Goal: Share content

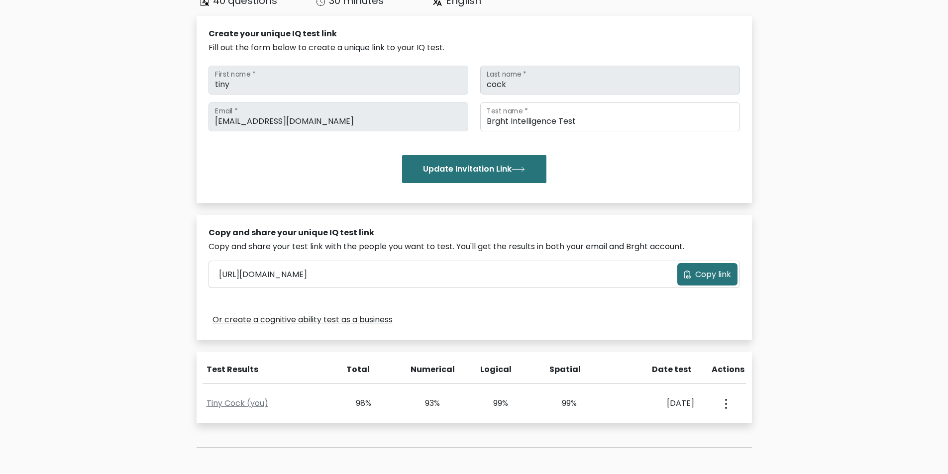
scroll to position [199, 0]
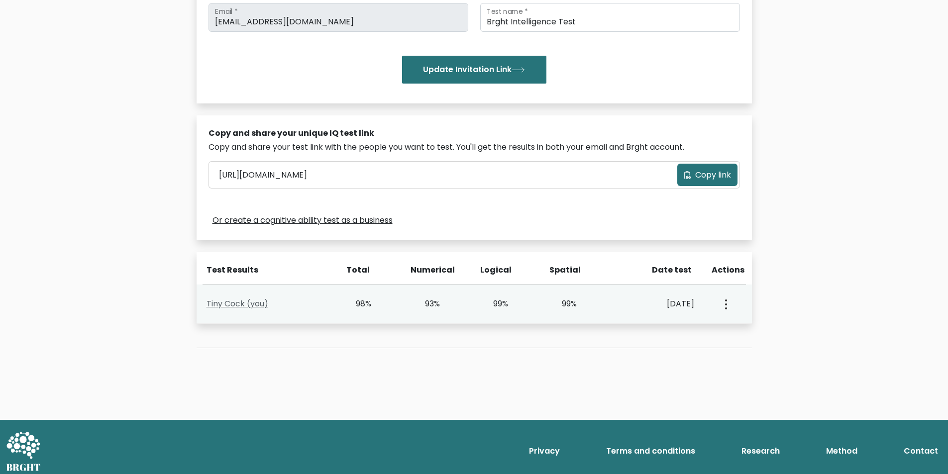
click at [242, 302] on link "Tiny Cock (you)" at bounding box center [237, 303] width 62 height 11
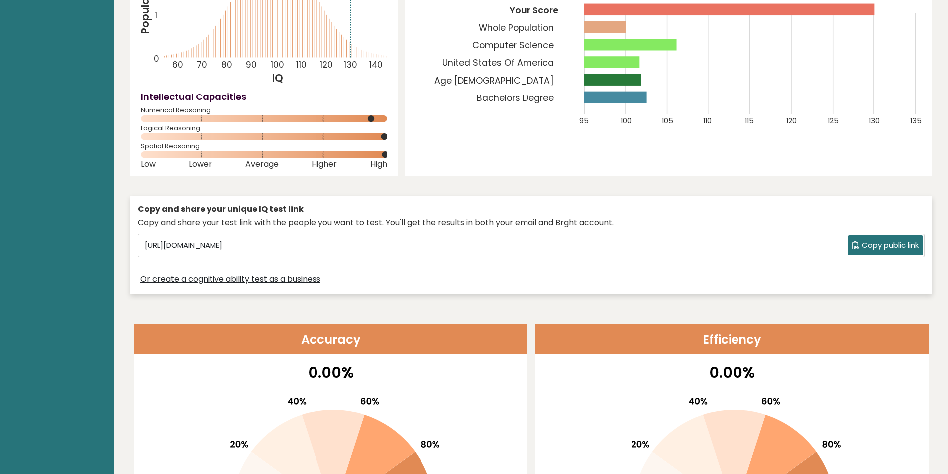
scroll to position [100, 0]
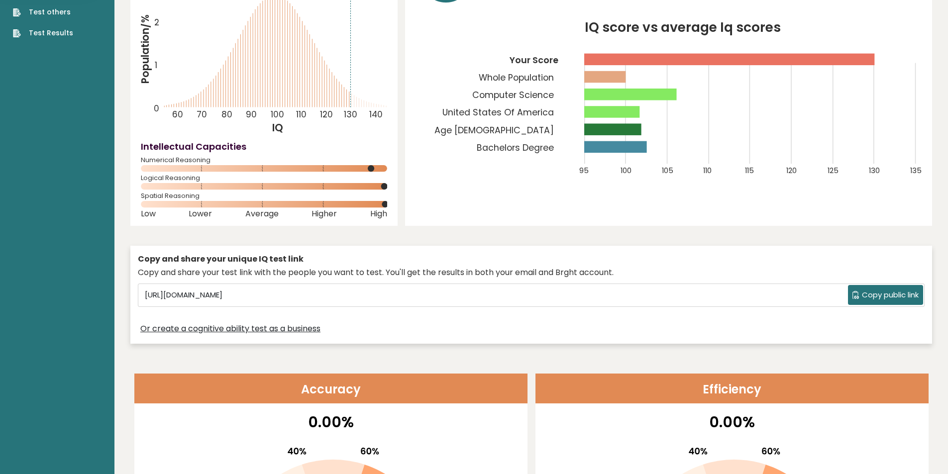
drag, startPoint x: 385, startPoint y: 186, endPoint x: 329, endPoint y: 188, distance: 55.3
click at [329, 188] on rect at bounding box center [264, 186] width 246 height 6
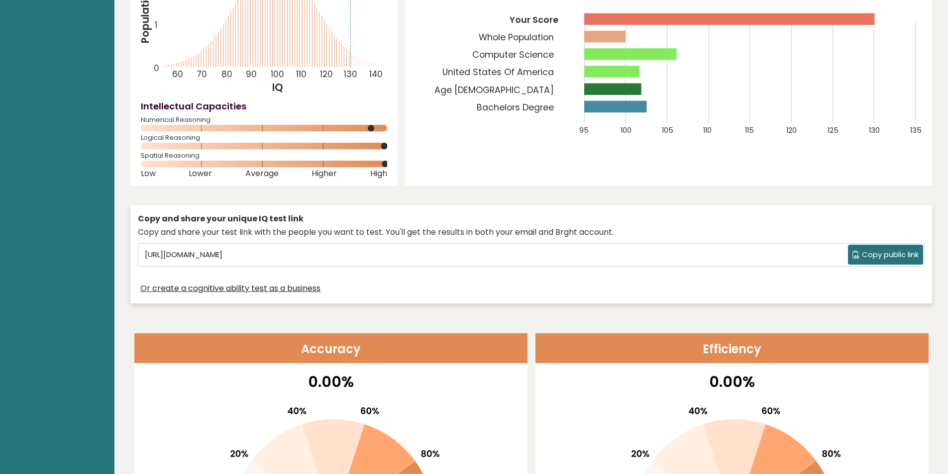
scroll to position [0, 0]
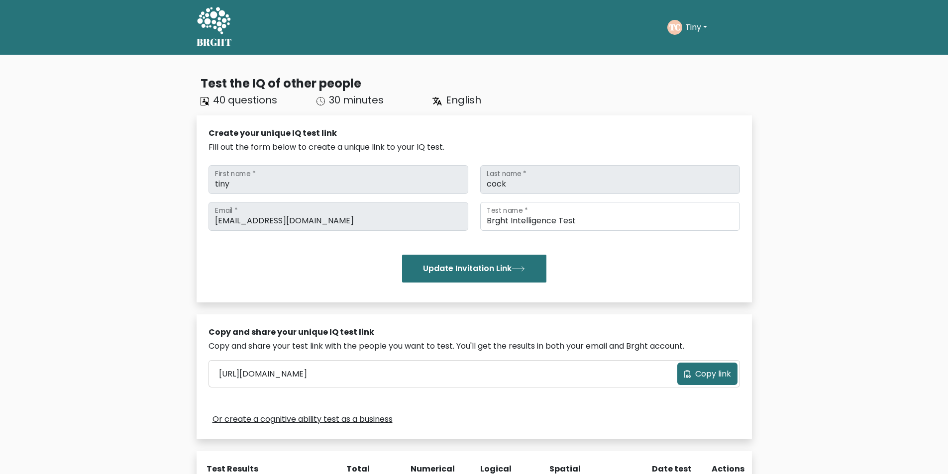
scroll to position [199, 0]
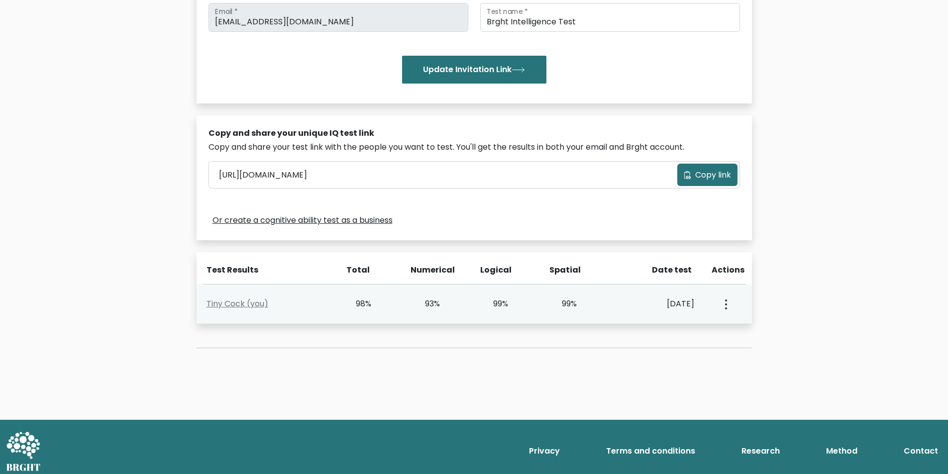
click at [721, 307] on button "button" at bounding box center [725, 304] width 8 height 31
click at [254, 305] on link "Tiny Cock (you)" at bounding box center [237, 303] width 62 height 11
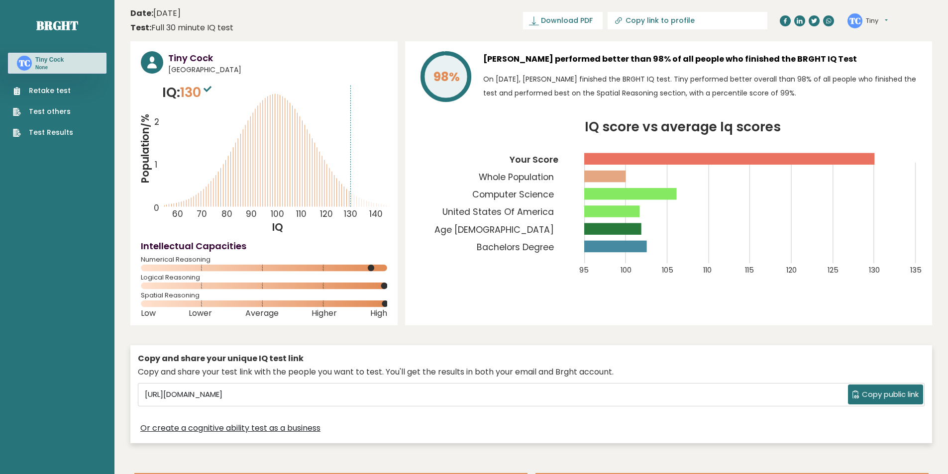
click at [679, 20] on input "Copy link to profile" at bounding box center [692, 20] width 135 height 8
type input "https://brght.org/profile/tiny-cock/?utm_source=share&utm_medium=copy&utm_campa…"
